Goal: Task Accomplishment & Management: Complete application form

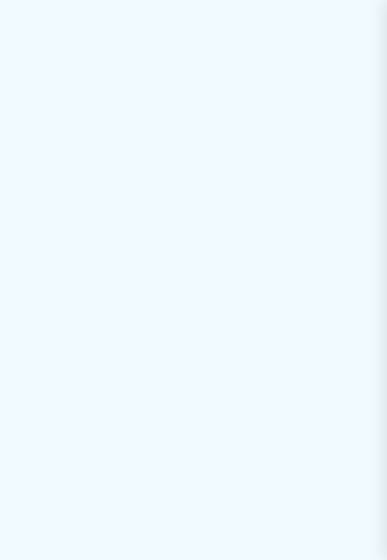
click at [227, 129] on div at bounding box center [193, 280] width 387 height 560
click at [263, 86] on div at bounding box center [193, 280] width 387 height 560
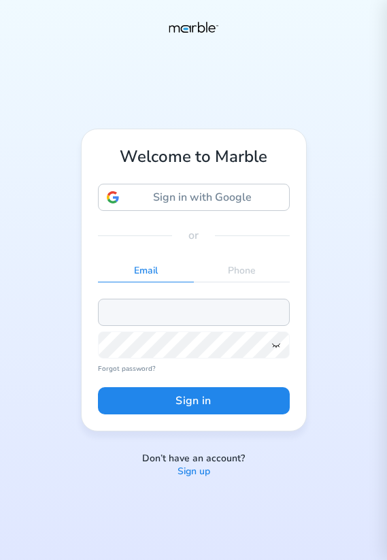
type input "stas@stas.stas"
click at [198, 474] on p "Sign up" at bounding box center [194, 471] width 33 height 13
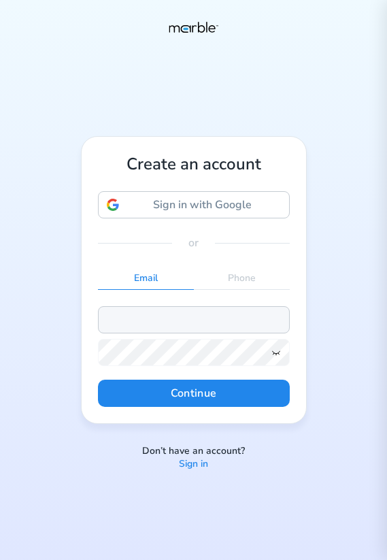
type input "stas@stas.stas"
click at [205, 324] on input "stas@stas.stas" at bounding box center [194, 319] width 192 height 27
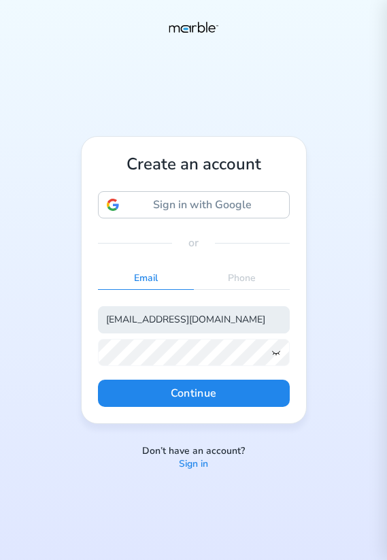
click at [199, 316] on input "[EMAIL_ADDRESS][DOMAIN_NAME]" at bounding box center [194, 319] width 192 height 27
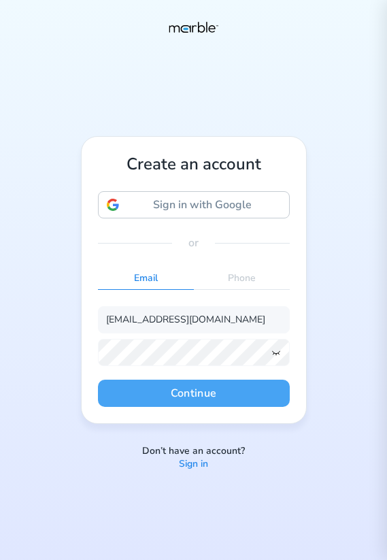
type input "[EMAIL_ADDRESS][DOMAIN_NAME]"
click at [236, 395] on button "Continue" at bounding box center [194, 393] width 192 height 27
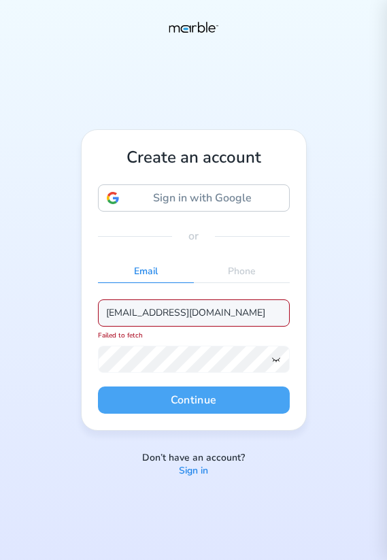
click at [214, 393] on button "Continue" at bounding box center [194, 399] width 192 height 27
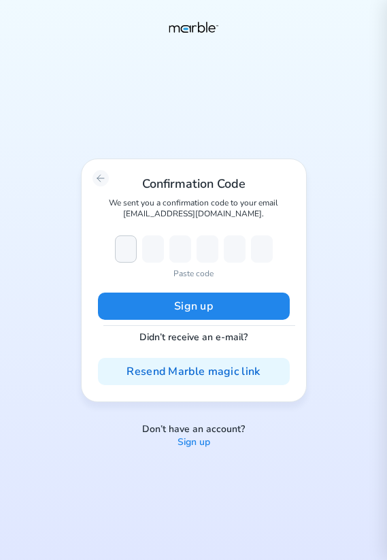
click at [129, 240] on input "number" at bounding box center [126, 248] width 22 height 27
paste input "671950"
type input "6"
type input "7"
type input "1"
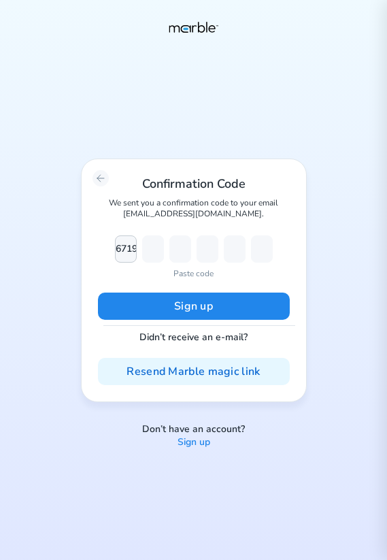
type input "9"
type input "5"
type input "0"
type input "6"
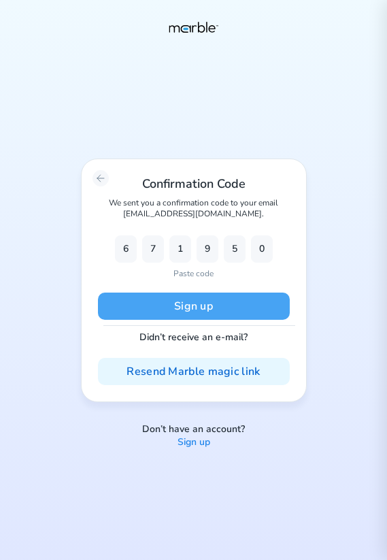
click at [219, 301] on button "Sign up" at bounding box center [194, 305] width 192 height 27
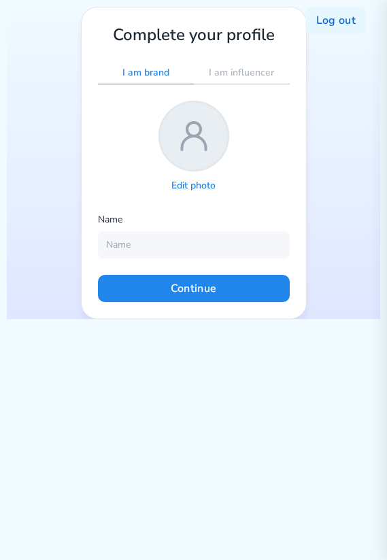
click at [198, 137] on icon at bounding box center [194, 135] width 24 height 27
click at [213, 190] on p "Edit photo" at bounding box center [193, 186] width 44 height 13
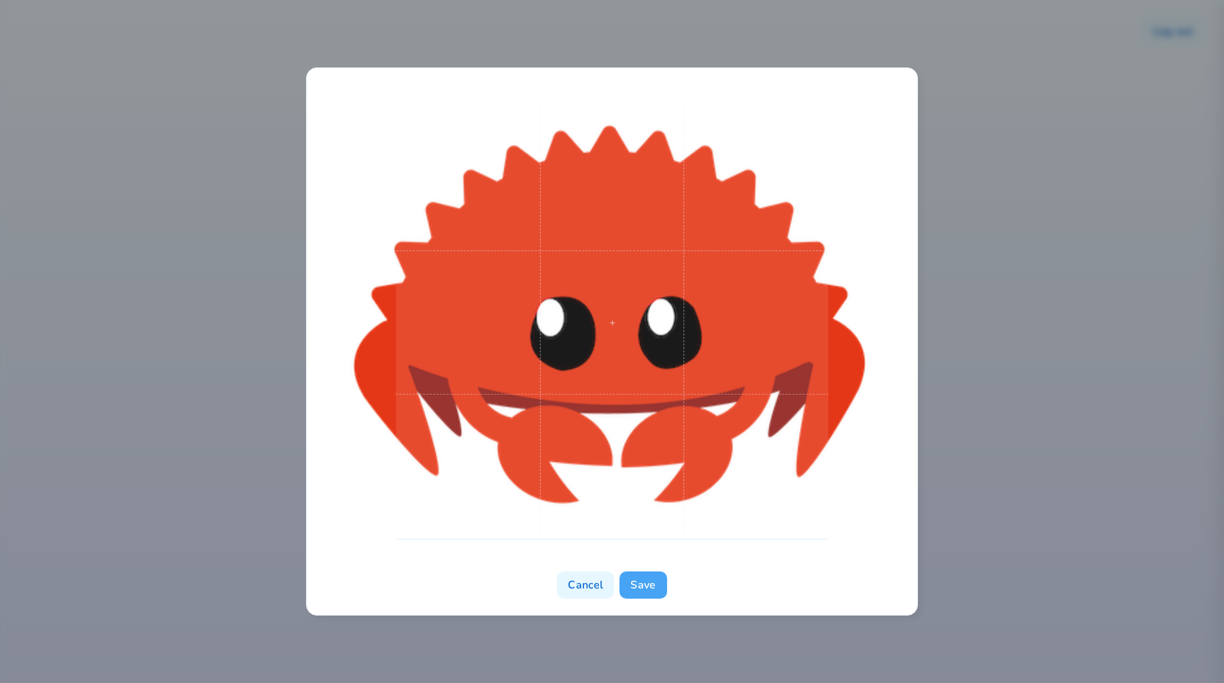
click at [386, 559] on button "Save" at bounding box center [643, 584] width 47 height 27
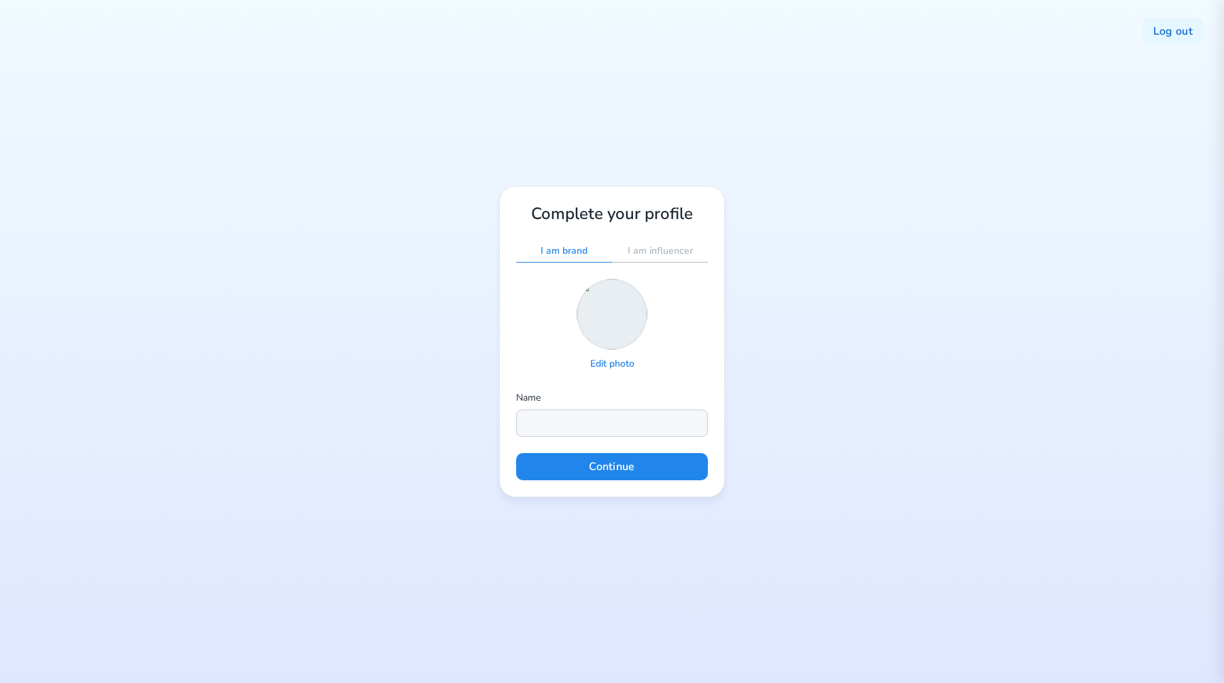
click at [386, 434] on input "text" at bounding box center [612, 422] width 192 height 27
type input "asdasd"
click at [386, 473] on button "Continue" at bounding box center [612, 466] width 192 height 27
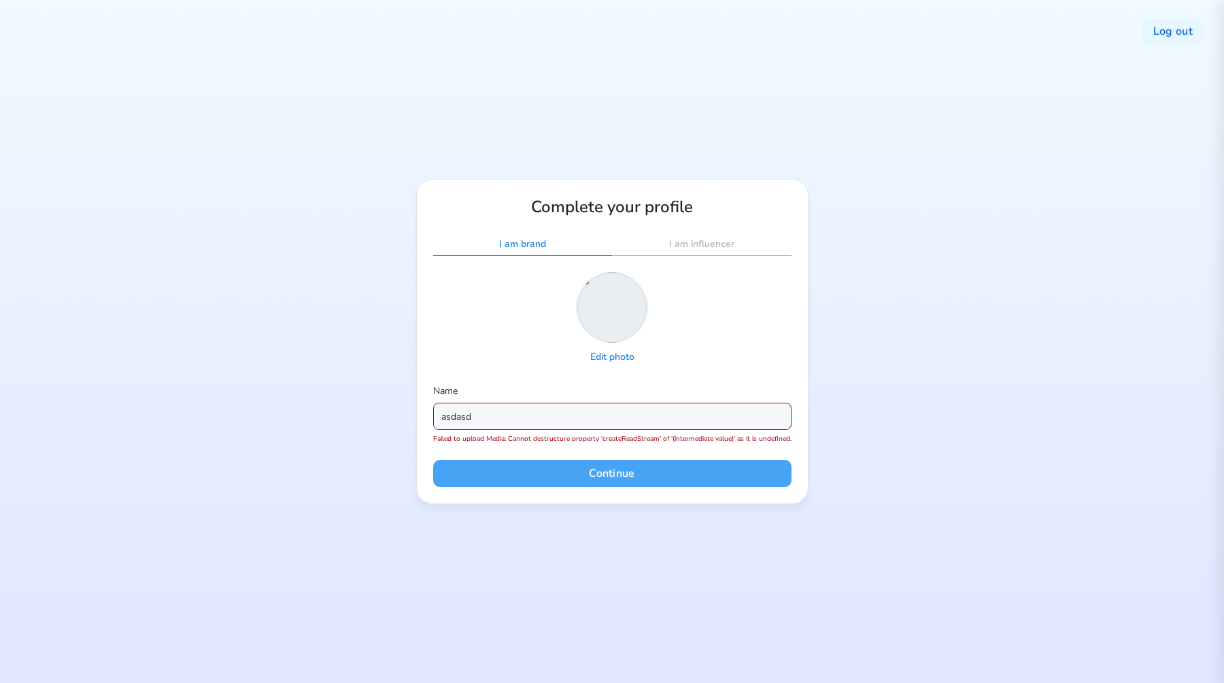
click at [386, 474] on button "Continue" at bounding box center [612, 473] width 358 height 27
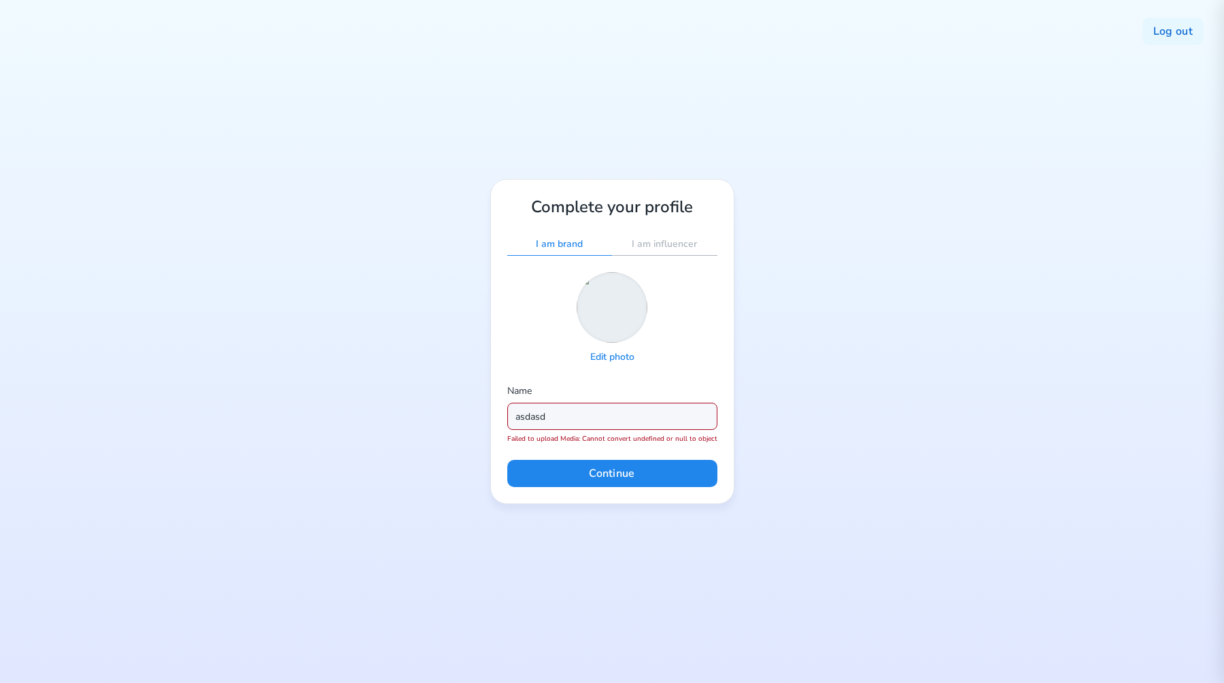
click at [386, 246] on p "I am influencer" at bounding box center [664, 244] width 65 height 13
click at [386, 242] on p "I am brand" at bounding box center [559, 244] width 47 height 13
click at [386, 472] on button "Continue" at bounding box center [612, 473] width 210 height 27
click at [386, 479] on button "Continue" at bounding box center [612, 473] width 210 height 27
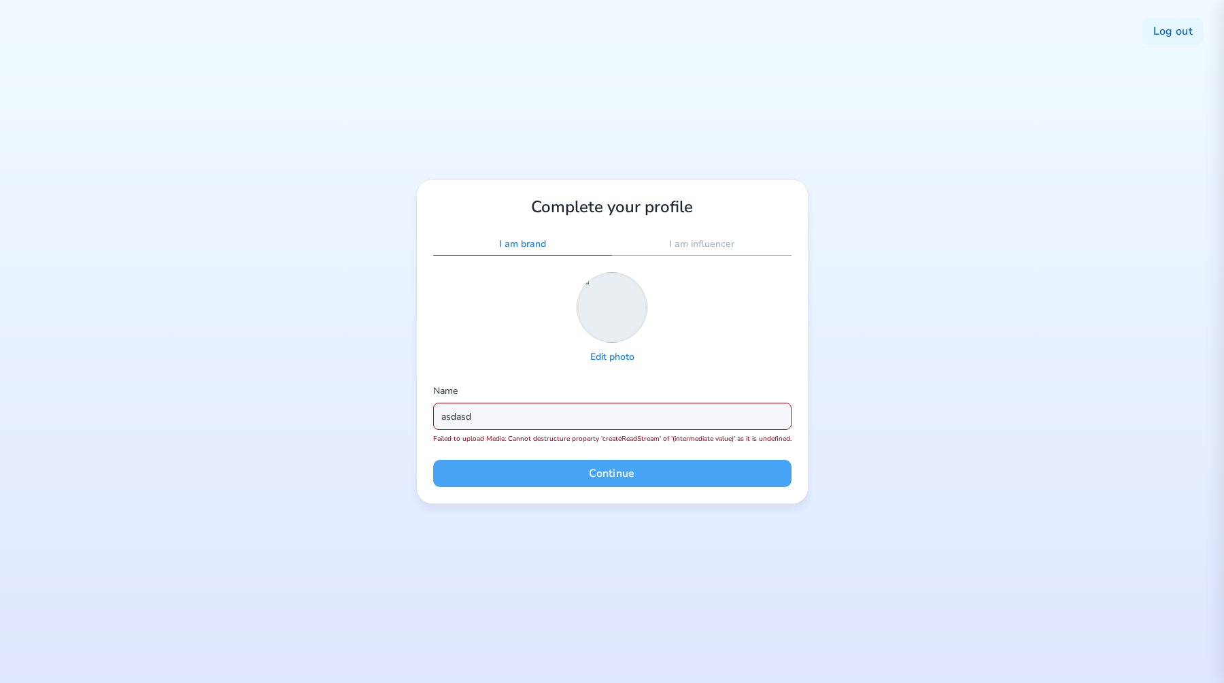
click at [386, 473] on button "Continue" at bounding box center [612, 473] width 358 height 27
